Goal: Information Seeking & Learning: Check status

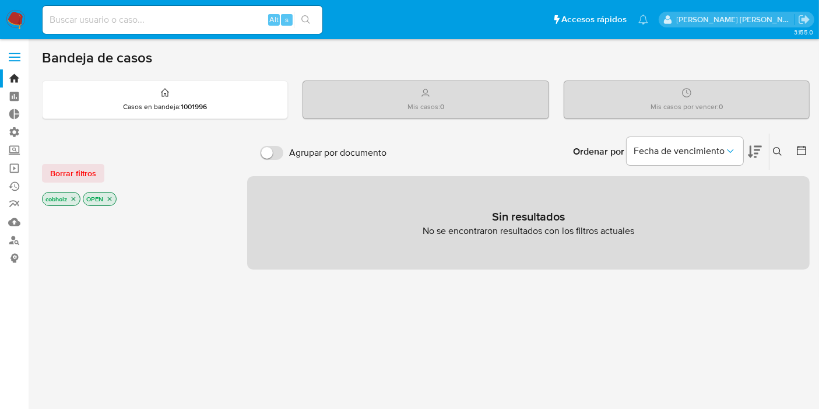
click at [176, 30] on div "Alt s" at bounding box center [183, 20] width 280 height 28
click at [177, 20] on input at bounding box center [183, 19] width 280 height 15
paste input "CkXY9slaTmxRk3D9JPAnXrmd"
type input "CkXY9slaTmxRk3D9JPAnXrmd"
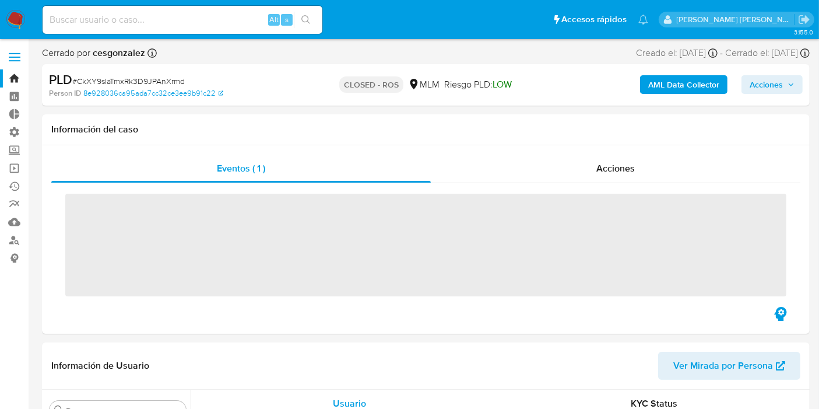
scroll to position [492, 0]
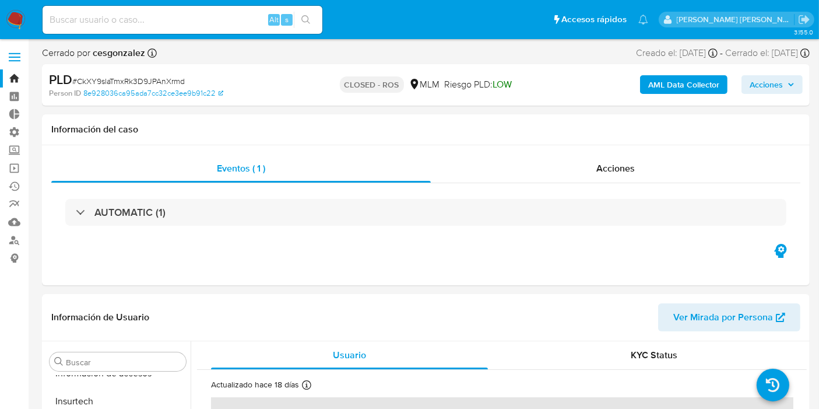
select select "10"
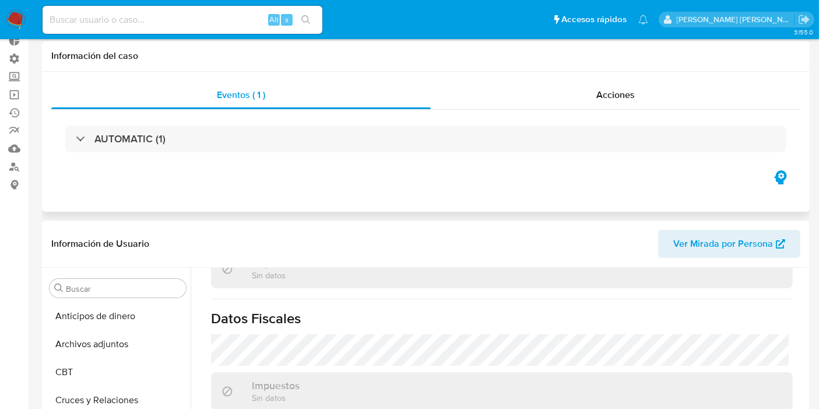
scroll to position [0, 0]
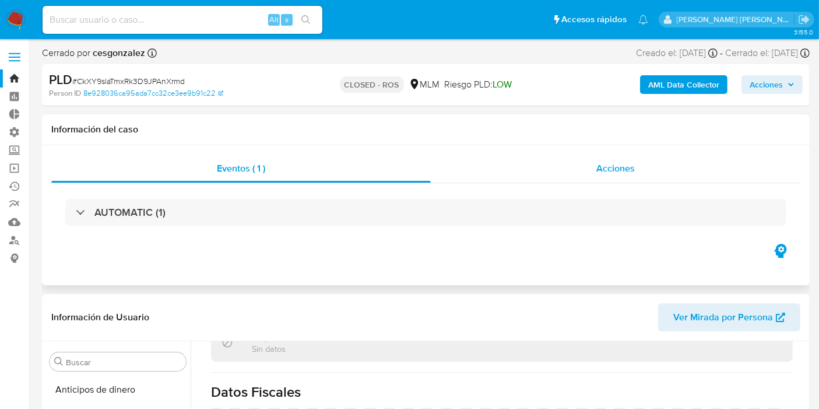
click at [531, 168] on div "Acciones" at bounding box center [616, 169] width 370 height 28
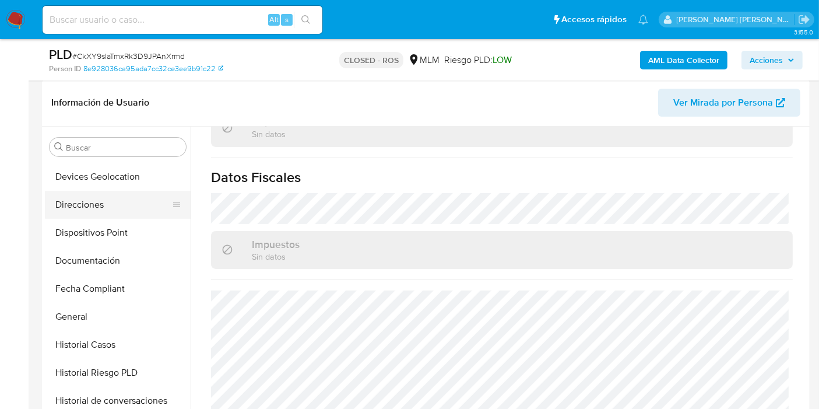
scroll to position [259, 0]
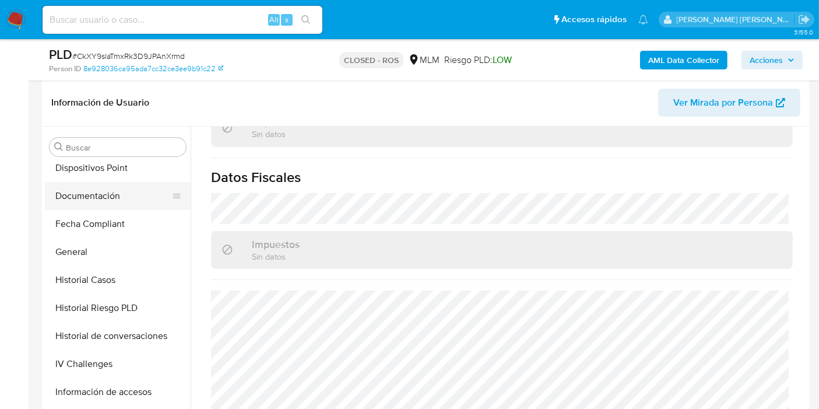
click at [94, 199] on button "Documentación" at bounding box center [113, 196] width 136 height 28
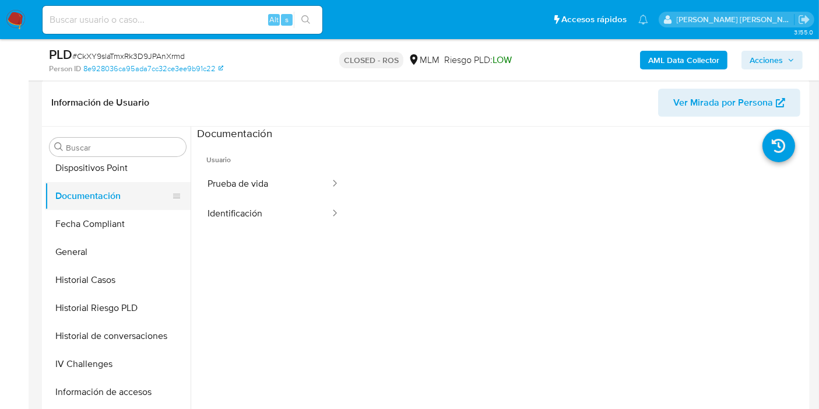
scroll to position [324, 0]
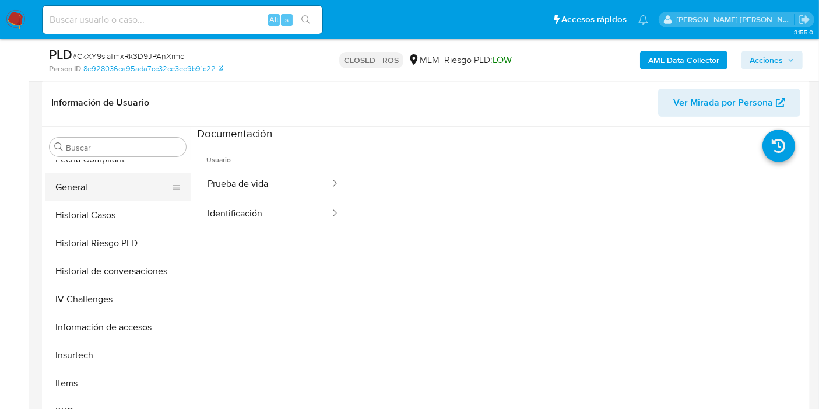
click at [100, 182] on button "General" at bounding box center [113, 187] width 136 height 28
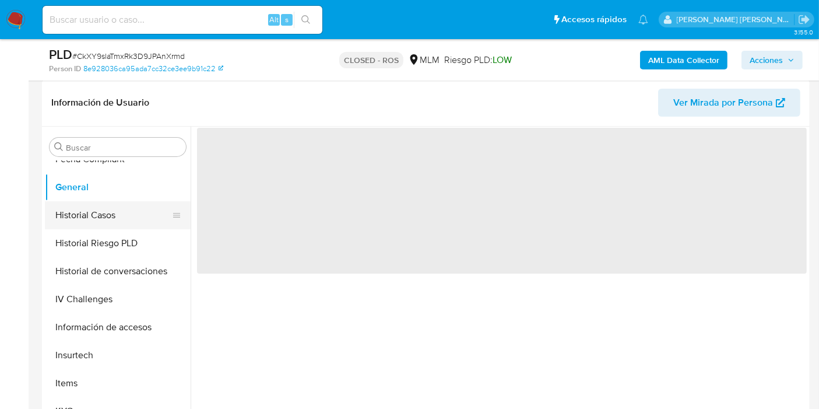
click at [75, 204] on button "Historial Casos" at bounding box center [113, 215] width 136 height 28
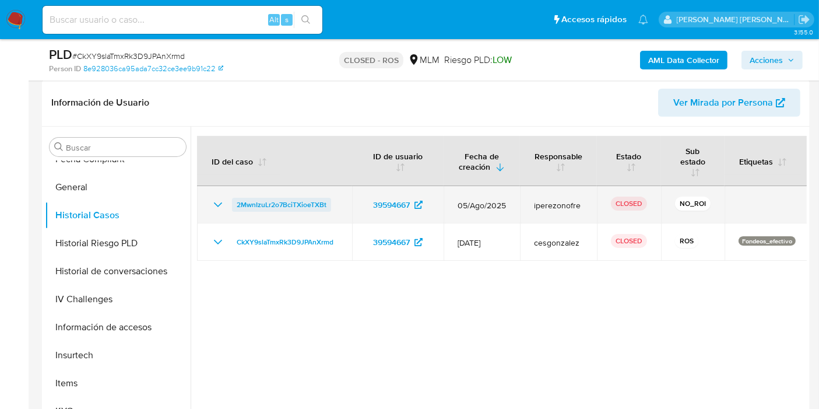
click at [323, 209] on span "2MwnIzuLr2o7BciTXioeTXBt" at bounding box center [282, 205] width 90 height 14
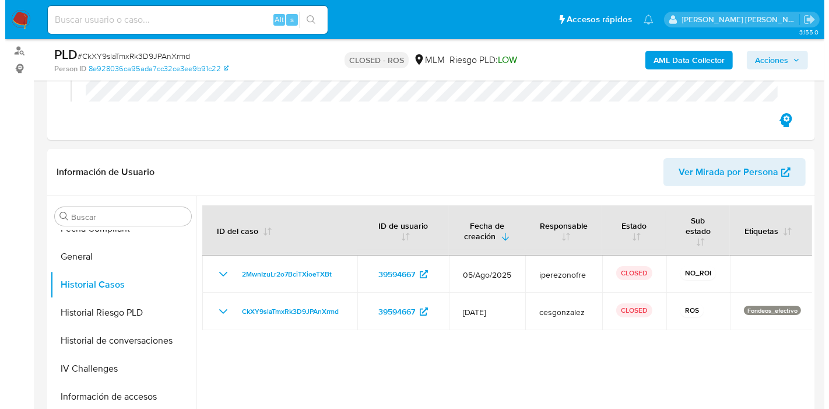
scroll to position [65, 0]
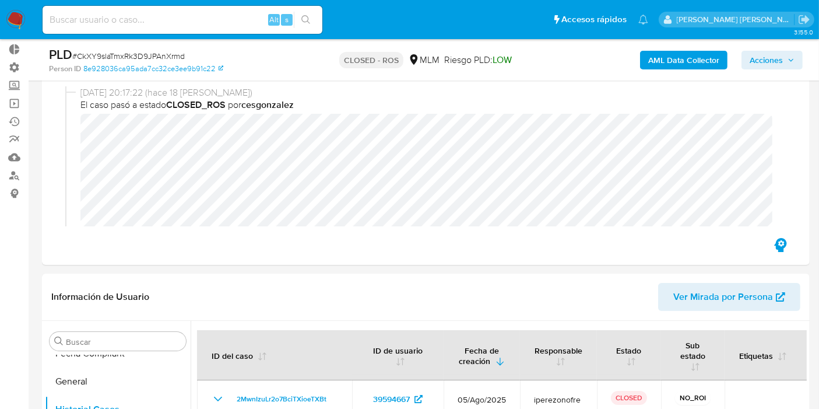
click at [689, 66] on b "AML Data Collector" at bounding box center [683, 60] width 71 height 19
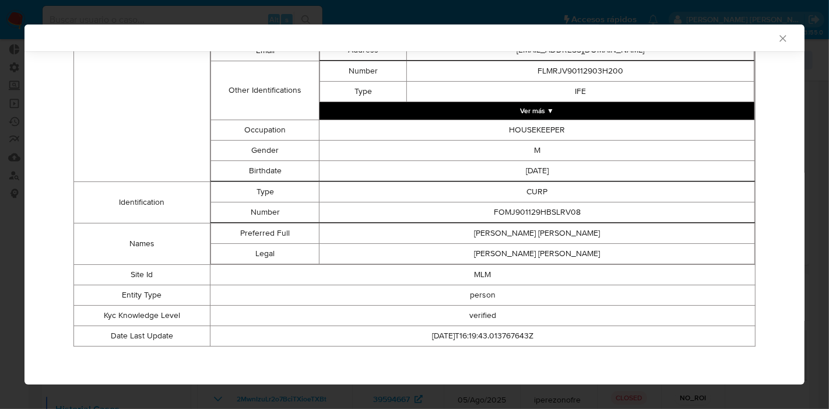
scroll to position [325, 0]
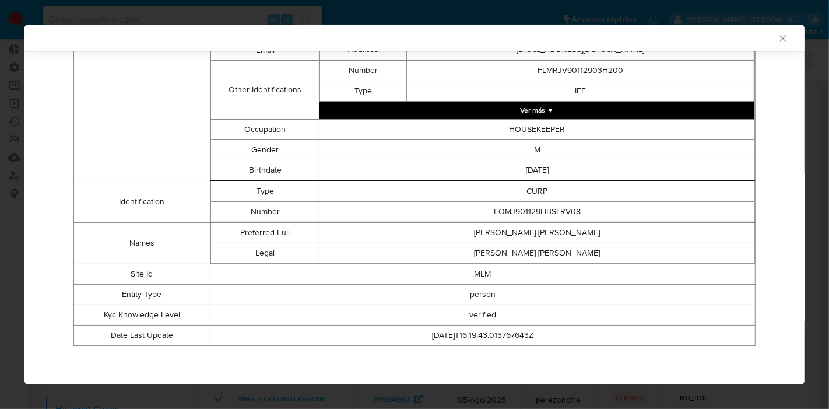
click at [634, 287] on td "person" at bounding box center [482, 294] width 545 height 20
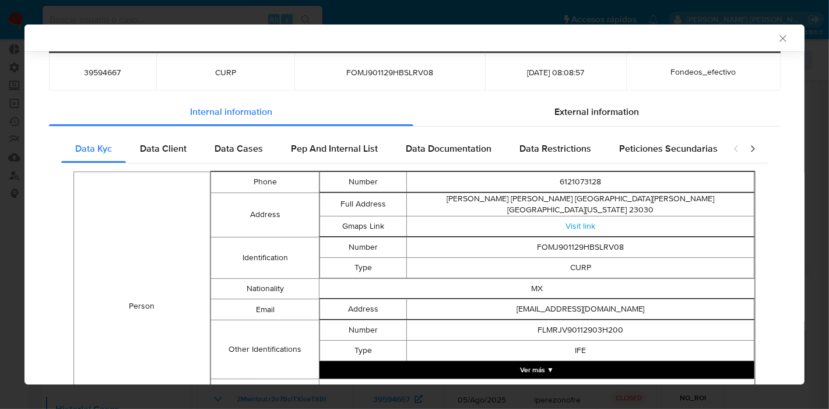
scroll to position [1, 0]
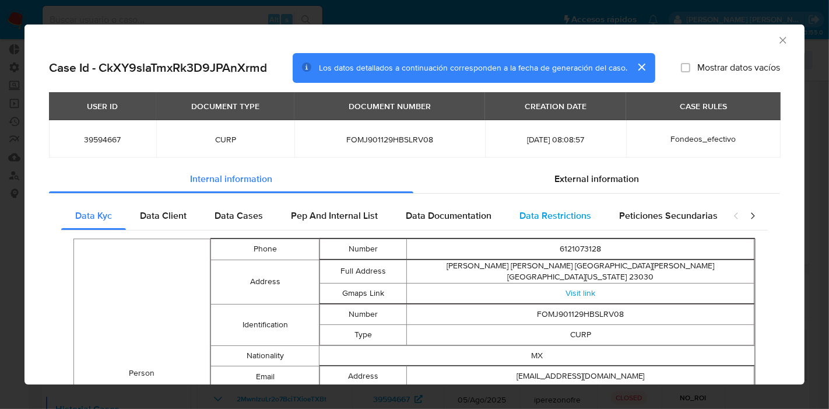
click at [525, 212] on span "Data Restrictions" at bounding box center [556, 215] width 72 height 13
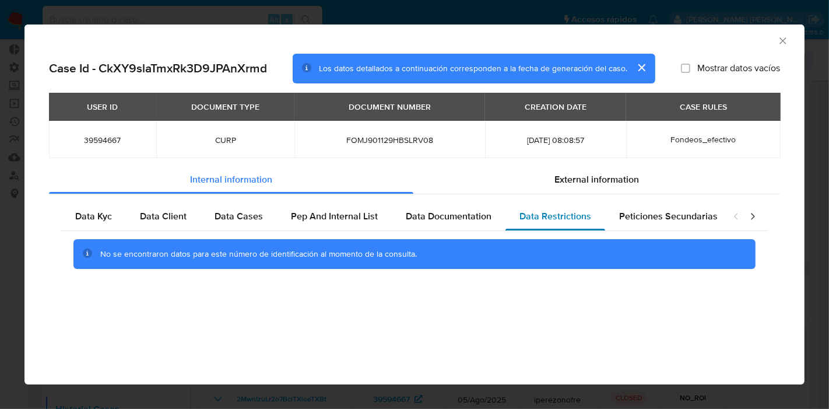
scroll to position [0, 0]
click at [97, 222] on span "Data Kyc" at bounding box center [93, 215] width 37 height 13
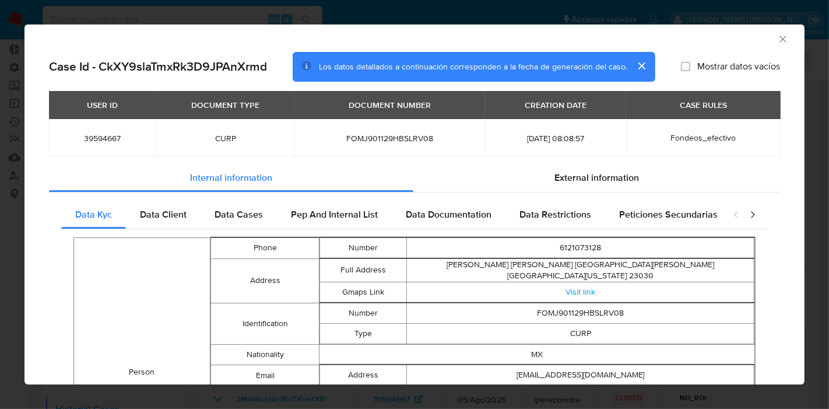
scroll to position [1, 0]
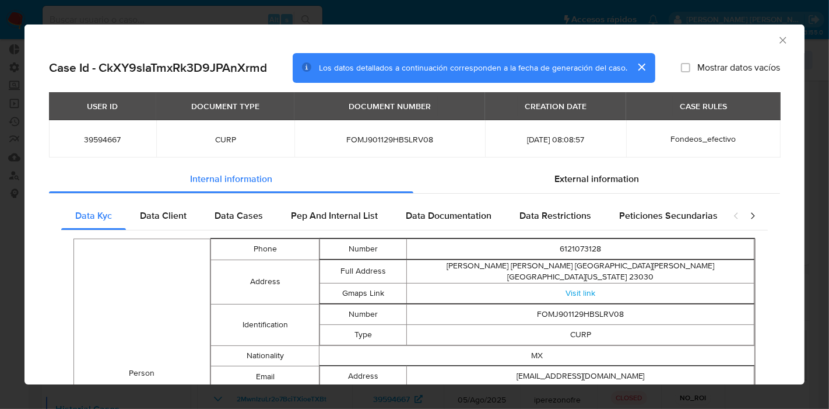
click at [692, 141] on span "Fondeos_efectivo" at bounding box center [703, 139] width 65 height 12
click at [699, 108] on div "CASE RULES" at bounding box center [703, 106] width 61 height 20
click at [695, 133] on span "Fondeos_efectivo" at bounding box center [703, 139] width 65 height 12
click at [156, 218] on span "Data Client" at bounding box center [163, 215] width 47 height 13
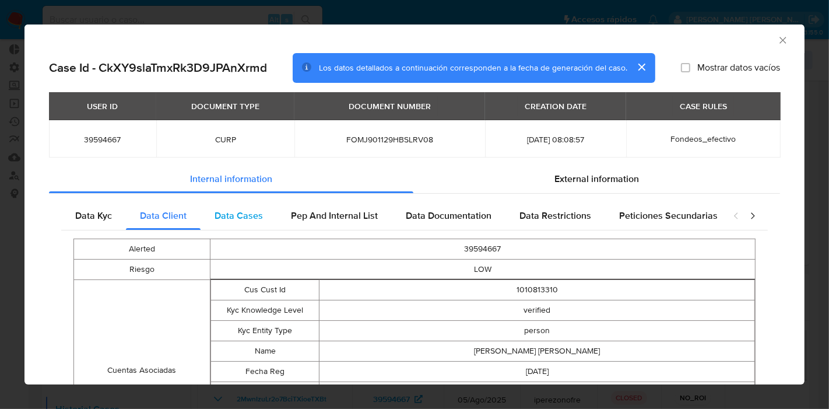
scroll to position [135, 0]
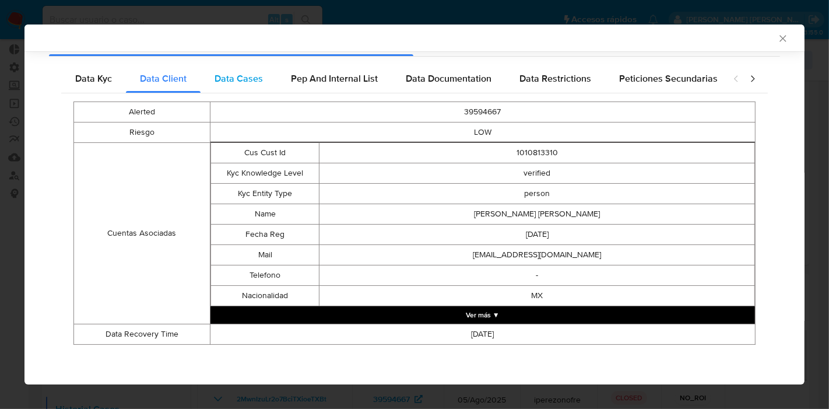
click at [224, 74] on span "Data Cases" at bounding box center [239, 78] width 48 height 13
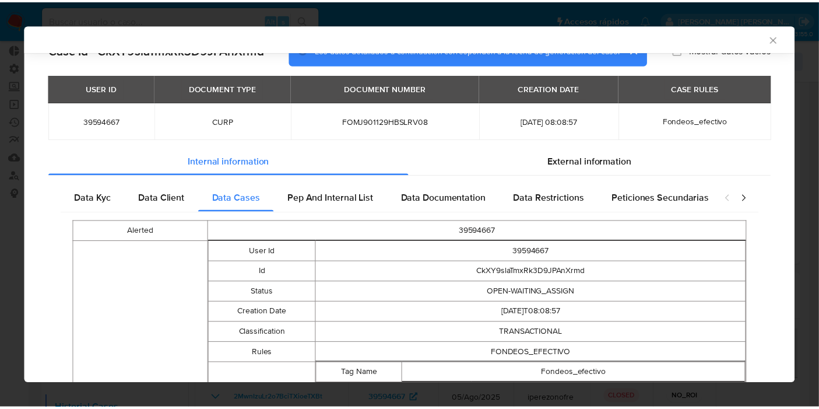
scroll to position [0, 0]
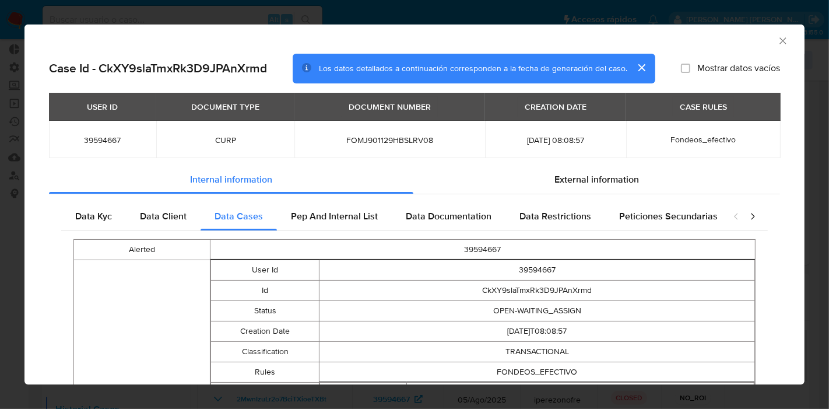
click at [489, 13] on div "AML Data Collector Case Id - CkXY9slaTmxRk3D9JPAnXrmd Los datos detallados a co…" at bounding box center [414, 204] width 829 height 409
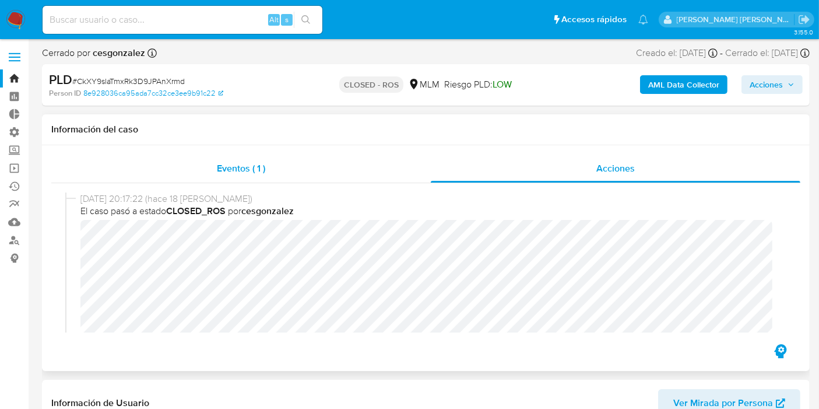
click at [245, 174] on span "Eventos ( 1 )" at bounding box center [241, 168] width 48 height 13
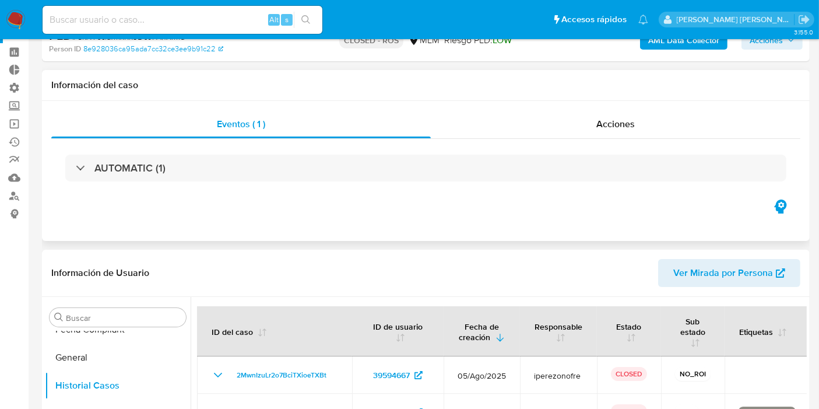
scroll to position [65, 0]
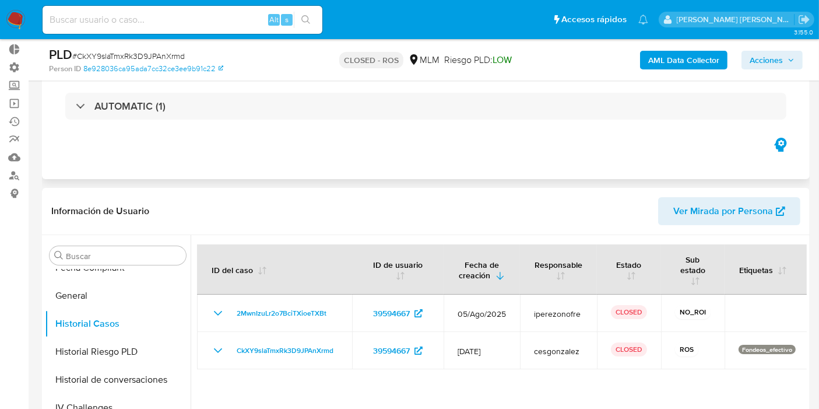
click at [139, 122] on div "AUTOMATIC (1)" at bounding box center [425, 106] width 749 height 58
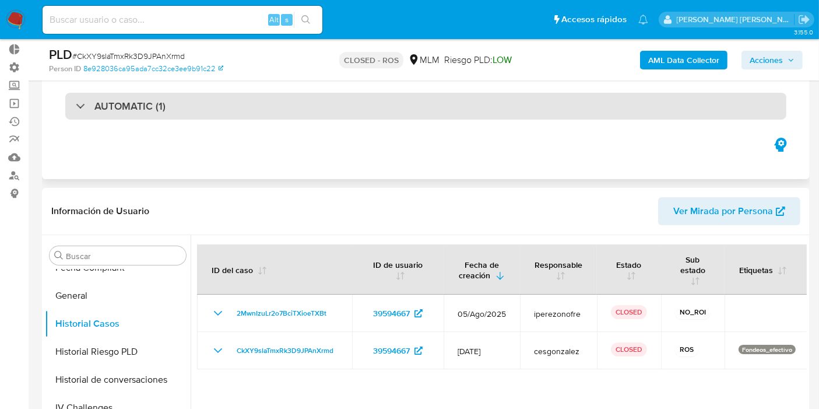
click at [141, 112] on h3 "AUTOMATIC (1)" at bounding box center [129, 106] width 71 height 13
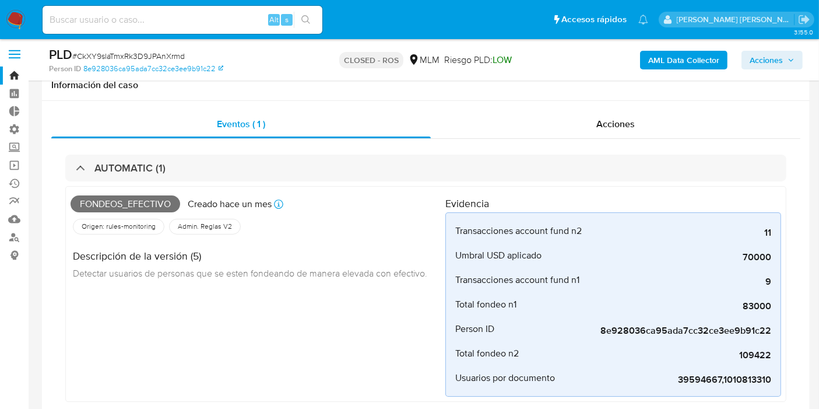
scroll to position [0, 0]
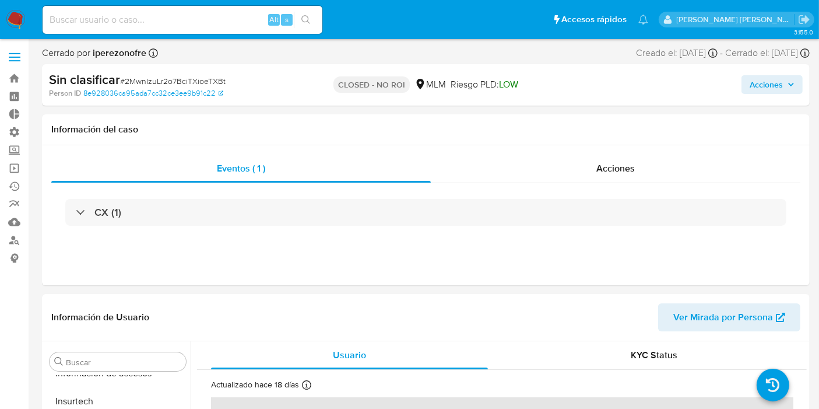
select select "10"
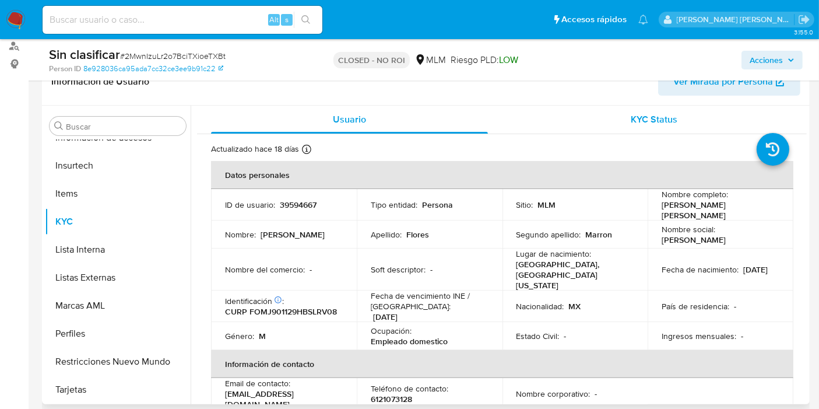
click at [659, 115] on span "KYC Status" at bounding box center [655, 119] width 47 height 13
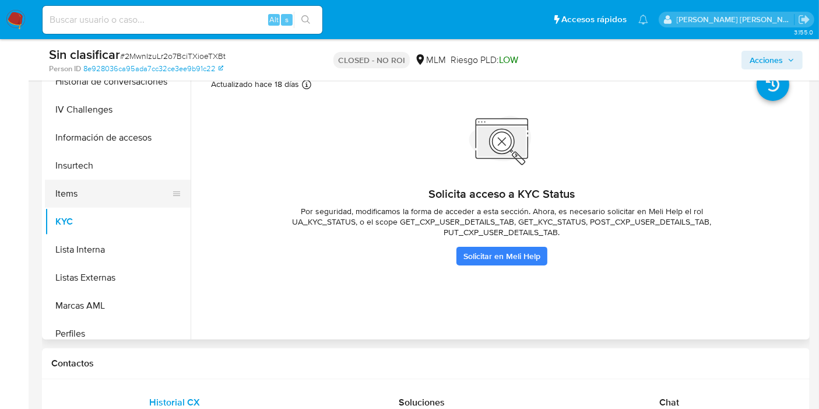
scroll to position [492, 0]
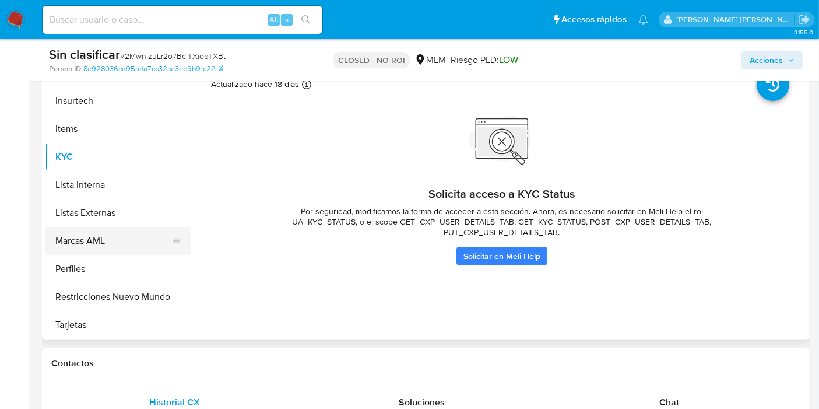
click at [100, 244] on button "Marcas AML" at bounding box center [113, 241] width 136 height 28
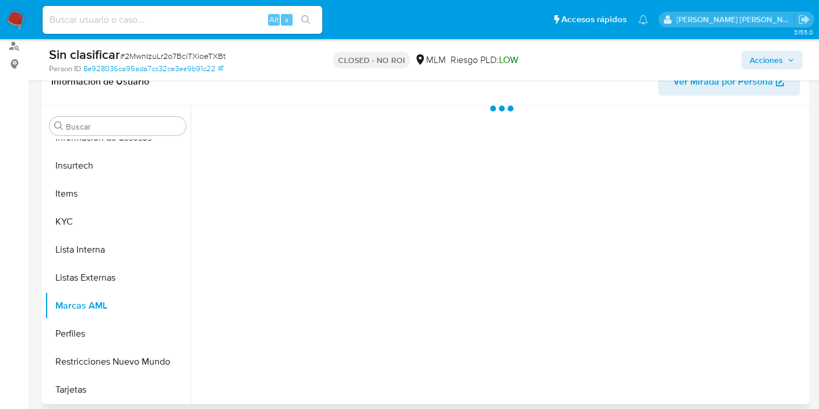
scroll to position [129, 0]
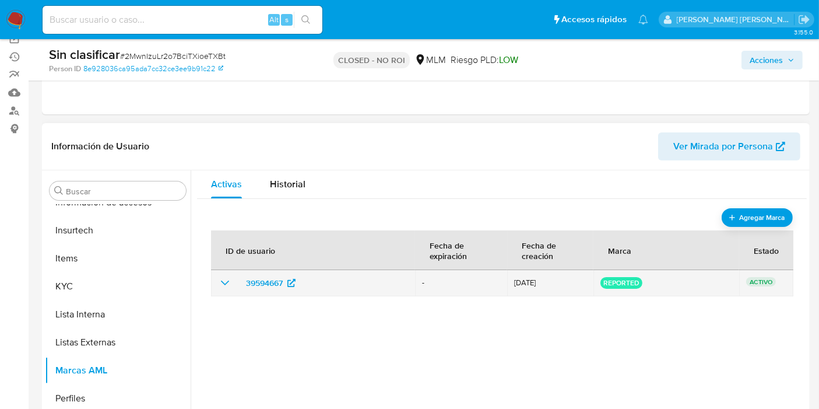
click at [219, 286] on icon "show_hidden_detail_by_id_39594667" at bounding box center [225, 283] width 14 height 14
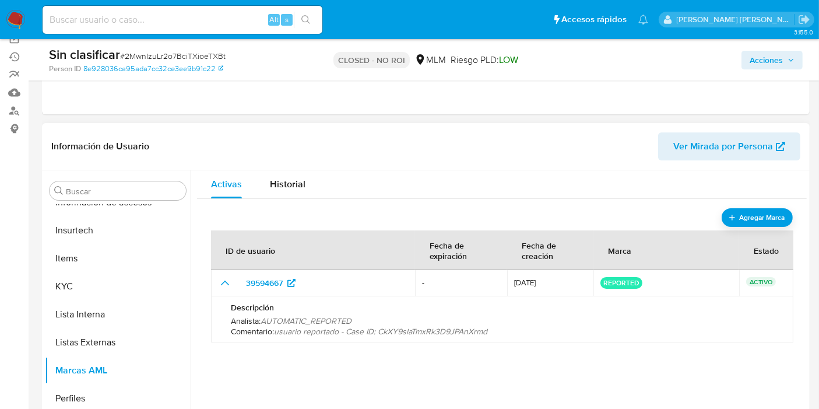
click at [419, 324] on p "Analista : AUTOMATIC_REPORTED" at bounding box center [502, 320] width 543 height 10
click at [418, 327] on span "usuario reportado - Case ID: CkXY9slaTmxRk3D9JPAnXrmd" at bounding box center [380, 331] width 213 height 12
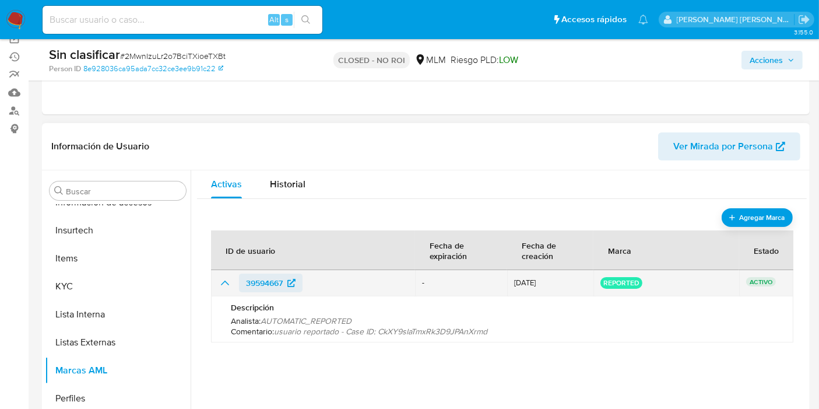
click at [271, 277] on span "39594667" at bounding box center [264, 282] width 37 height 19
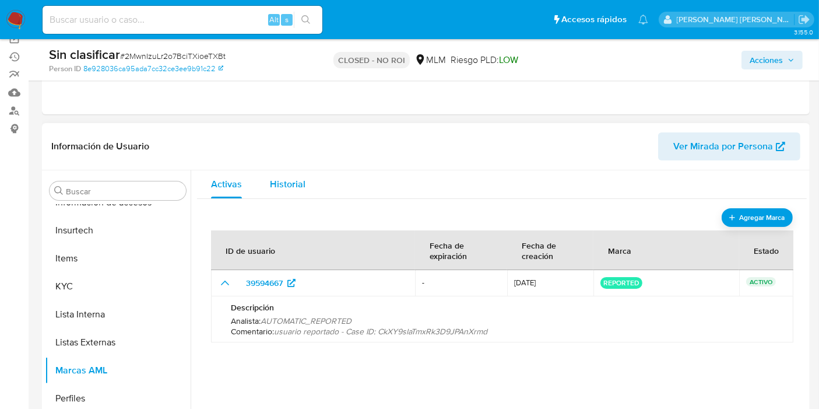
click at [298, 185] on span "Historial" at bounding box center [288, 183] width 36 height 13
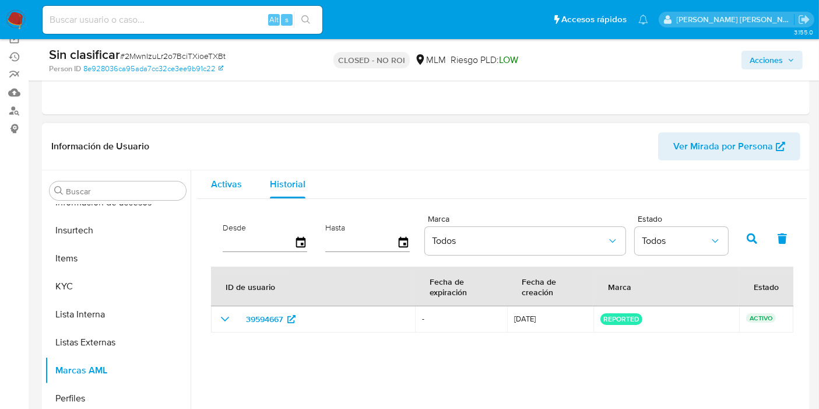
click at [238, 187] on span "Activas" at bounding box center [226, 183] width 31 height 13
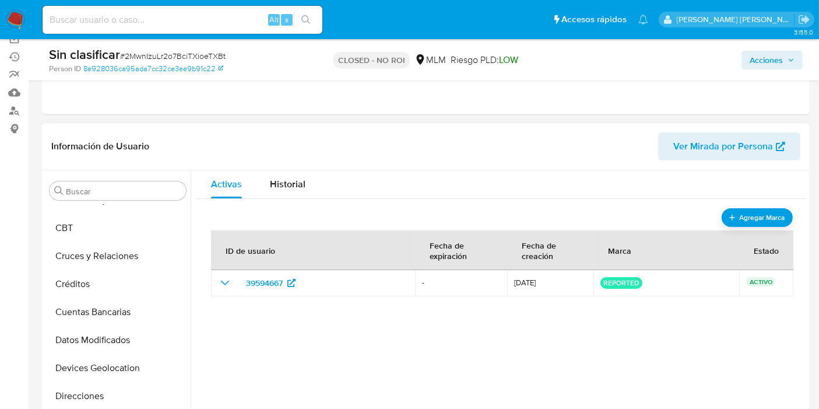
scroll to position [65, 0]
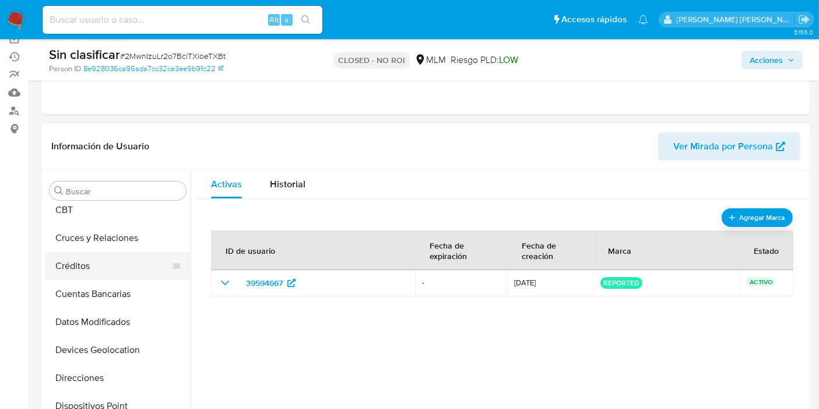
click at [106, 274] on button "Créditos" at bounding box center [113, 266] width 136 height 28
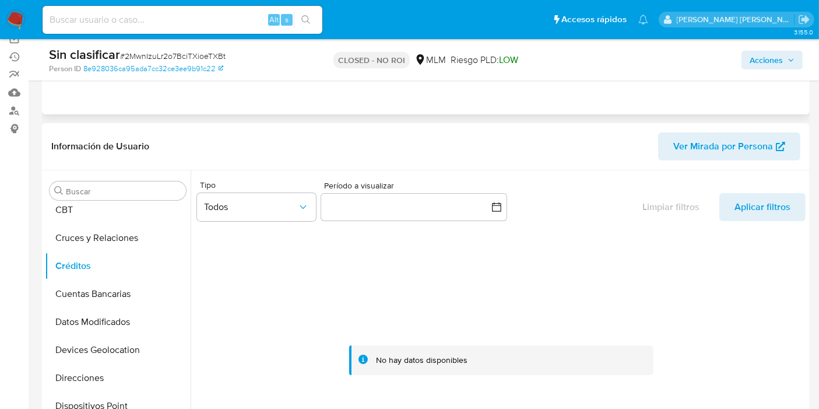
scroll to position [0, 0]
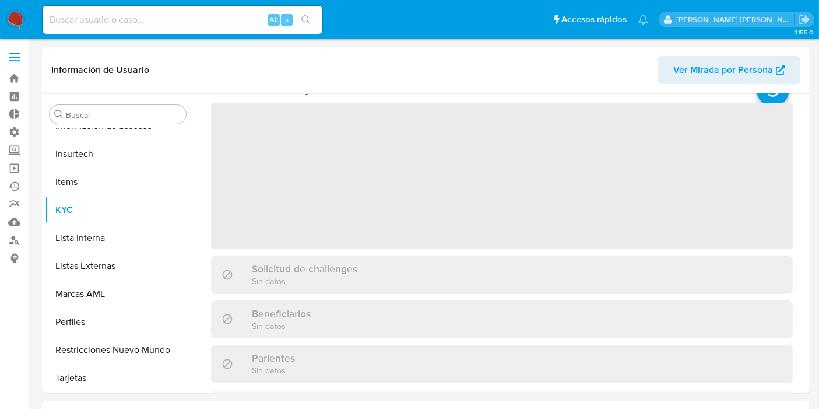
scroll to position [194, 0]
